Goal: Information Seeking & Learning: Learn about a topic

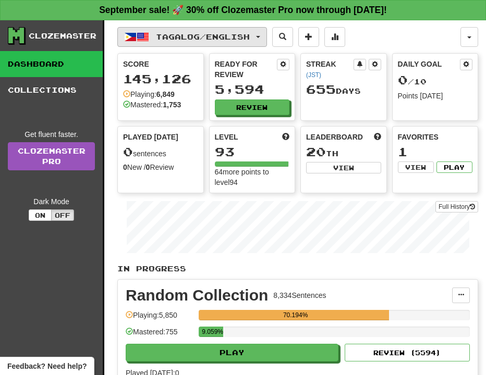
click at [216, 34] on span "Tagalog / English" at bounding box center [203, 36] width 94 height 9
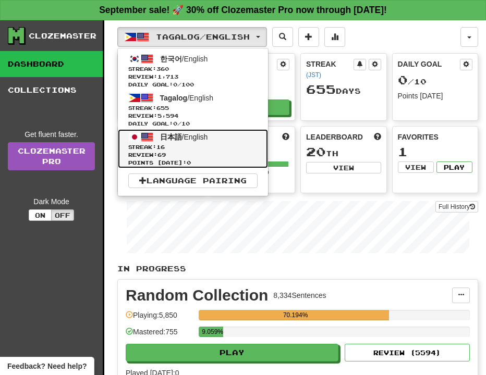
click at [226, 140] on link "日本語 / English Streak: 16 Review: 69 Points [DATE]: 0" at bounding box center [193, 148] width 150 height 39
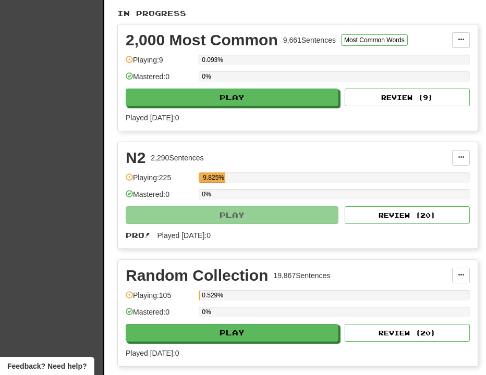
scroll to position [292, 0]
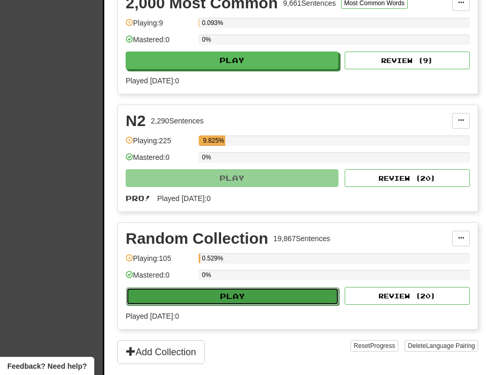
click at [256, 301] on button "Play" at bounding box center [232, 297] width 213 height 18
select select "**"
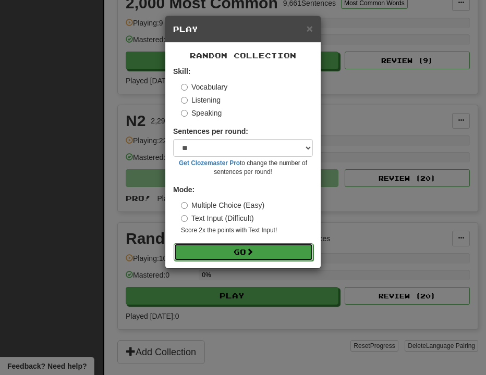
click at [243, 248] on button "Go" at bounding box center [243, 252] width 140 height 18
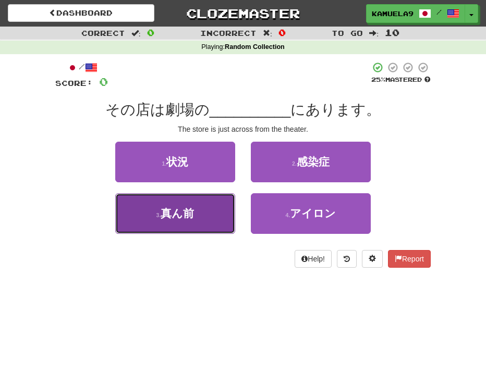
click at [164, 214] on span "真ん前" at bounding box center [176, 213] width 33 height 12
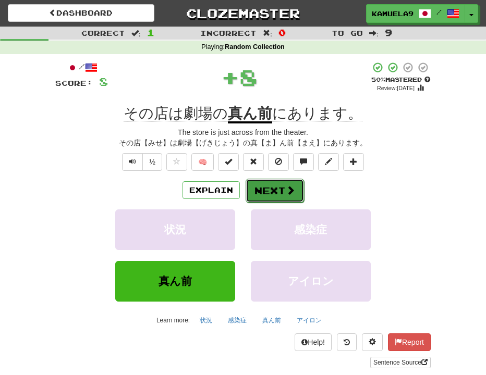
click at [277, 194] on button "Next" at bounding box center [274, 191] width 58 height 24
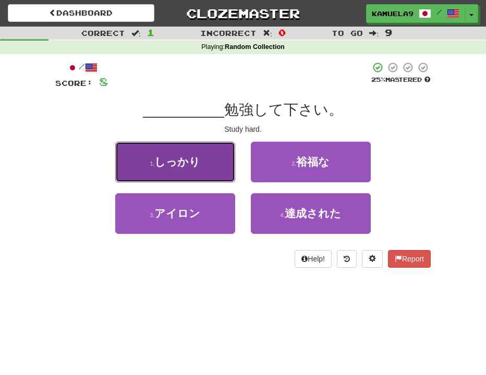
click at [180, 164] on span "しっかり" at bounding box center [177, 162] width 46 height 12
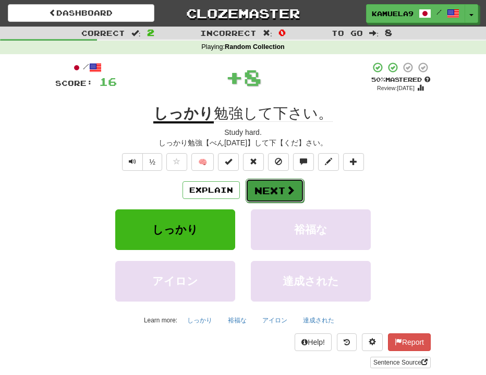
click at [266, 195] on button "Next" at bounding box center [274, 191] width 58 height 24
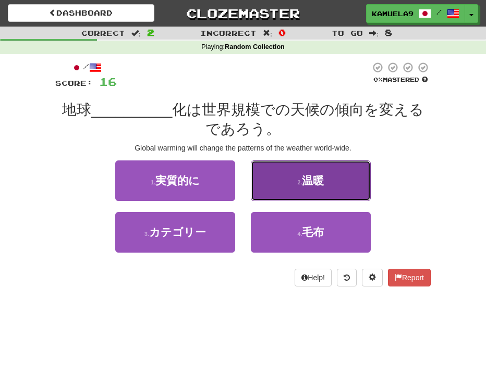
click at [306, 182] on span "温暖" at bounding box center [313, 181] width 22 height 12
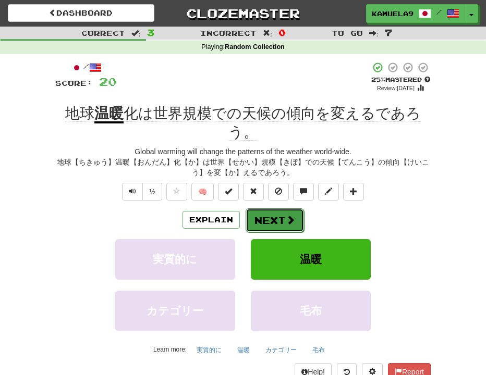
click at [263, 221] on button "Next" at bounding box center [274, 220] width 58 height 24
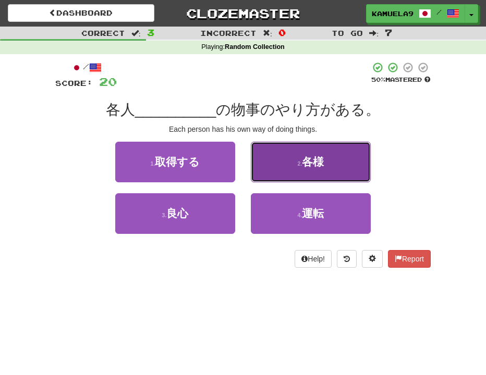
click at [301, 164] on small "2 ." at bounding box center [299, 163] width 5 height 6
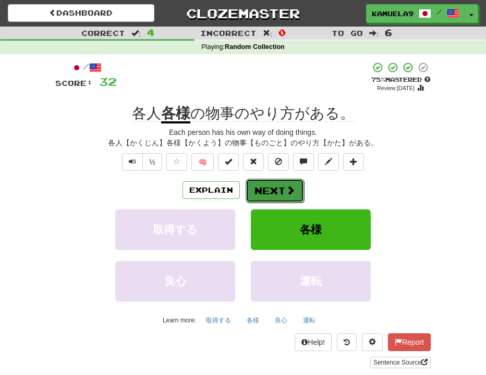
click at [276, 194] on button "Next" at bounding box center [274, 191] width 58 height 24
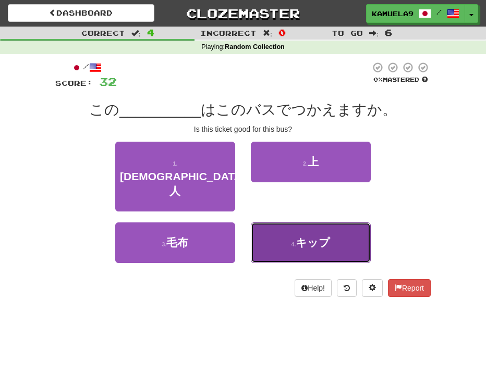
click at [287, 222] on button "4 . キップ" at bounding box center [311, 242] width 120 height 41
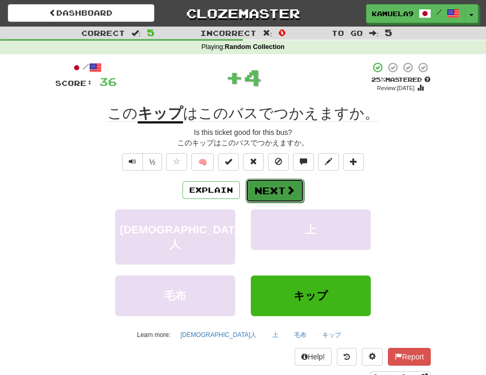
click at [264, 191] on button "Next" at bounding box center [274, 191] width 58 height 24
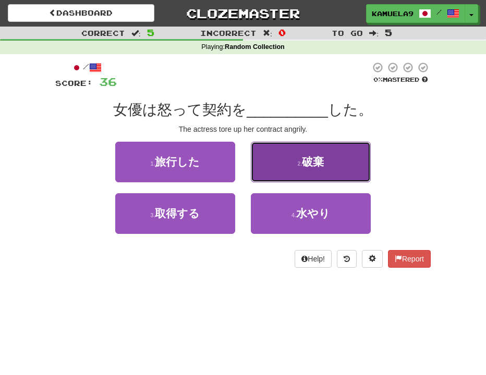
click at [283, 163] on button "2 . 破棄" at bounding box center [311, 162] width 120 height 41
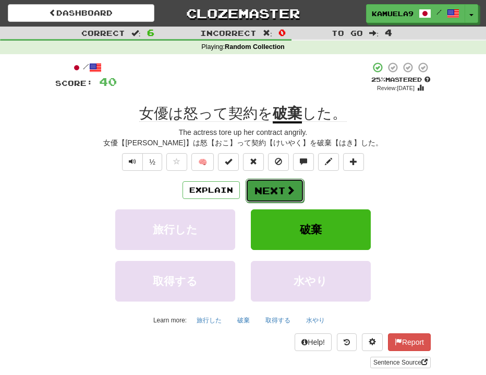
click at [279, 189] on button "Next" at bounding box center [274, 191] width 58 height 24
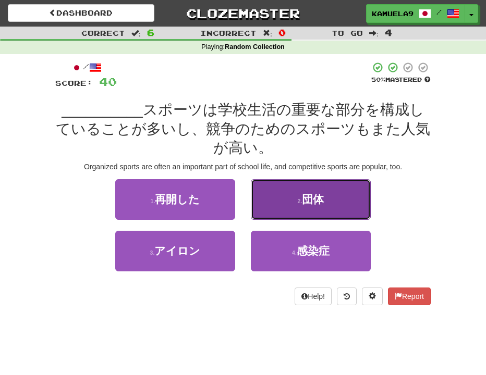
click at [309, 206] on button "2 . 団体" at bounding box center [311, 199] width 120 height 41
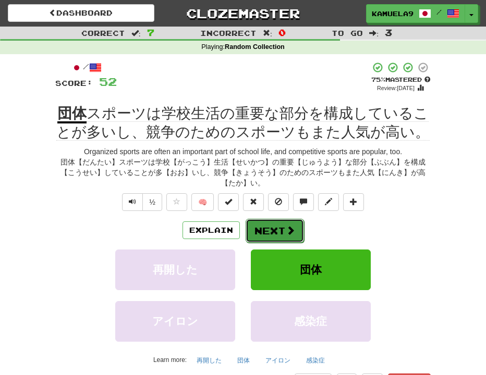
click at [272, 229] on button "Next" at bounding box center [274, 231] width 58 height 24
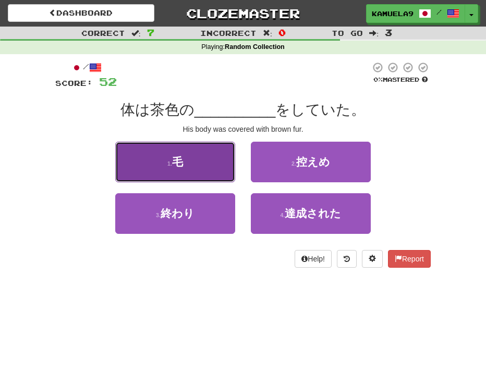
click at [196, 163] on button "1 . 毛" at bounding box center [175, 162] width 120 height 41
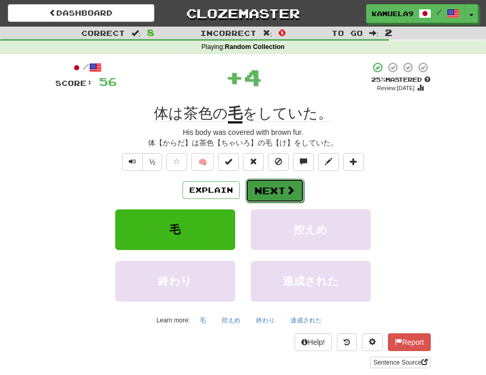
click at [269, 199] on button "Next" at bounding box center [274, 191] width 58 height 24
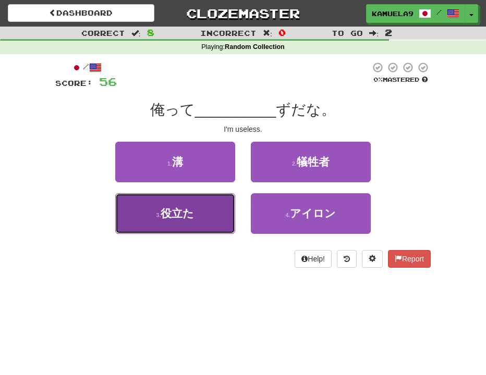
click at [175, 212] on span "役立た" at bounding box center [176, 213] width 33 height 12
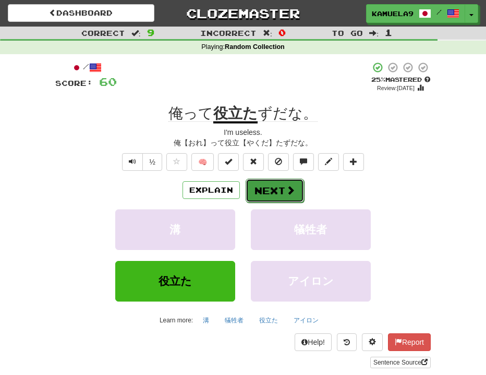
click at [258, 189] on button "Next" at bounding box center [274, 191] width 58 height 24
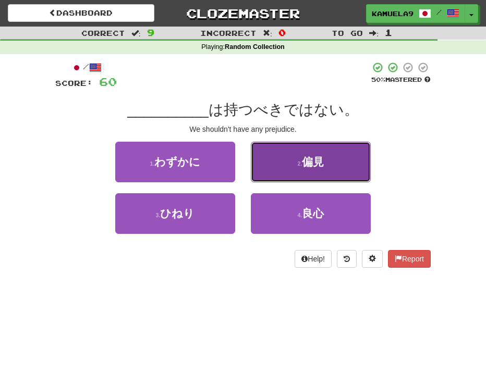
click at [300, 164] on small "2 ." at bounding box center [299, 163] width 5 height 6
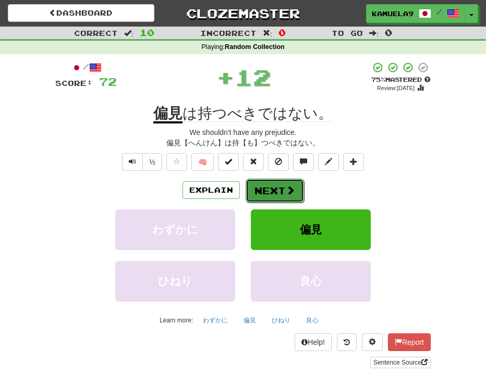
click at [269, 190] on button "Next" at bounding box center [274, 191] width 58 height 24
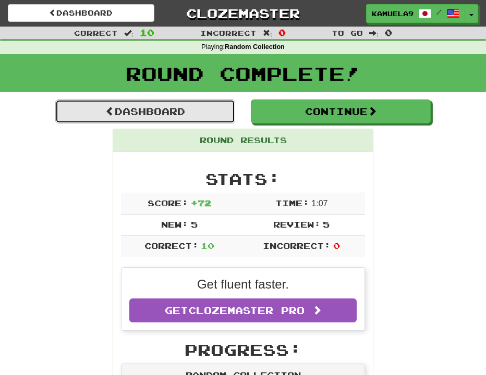
click at [181, 116] on link "Dashboard" at bounding box center [145, 112] width 180 height 24
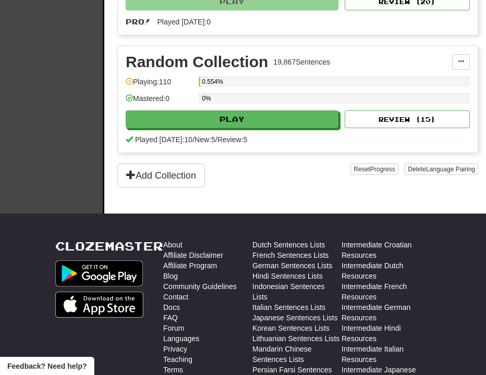
scroll to position [467, 0]
